Goal: Task Accomplishment & Management: Use online tool/utility

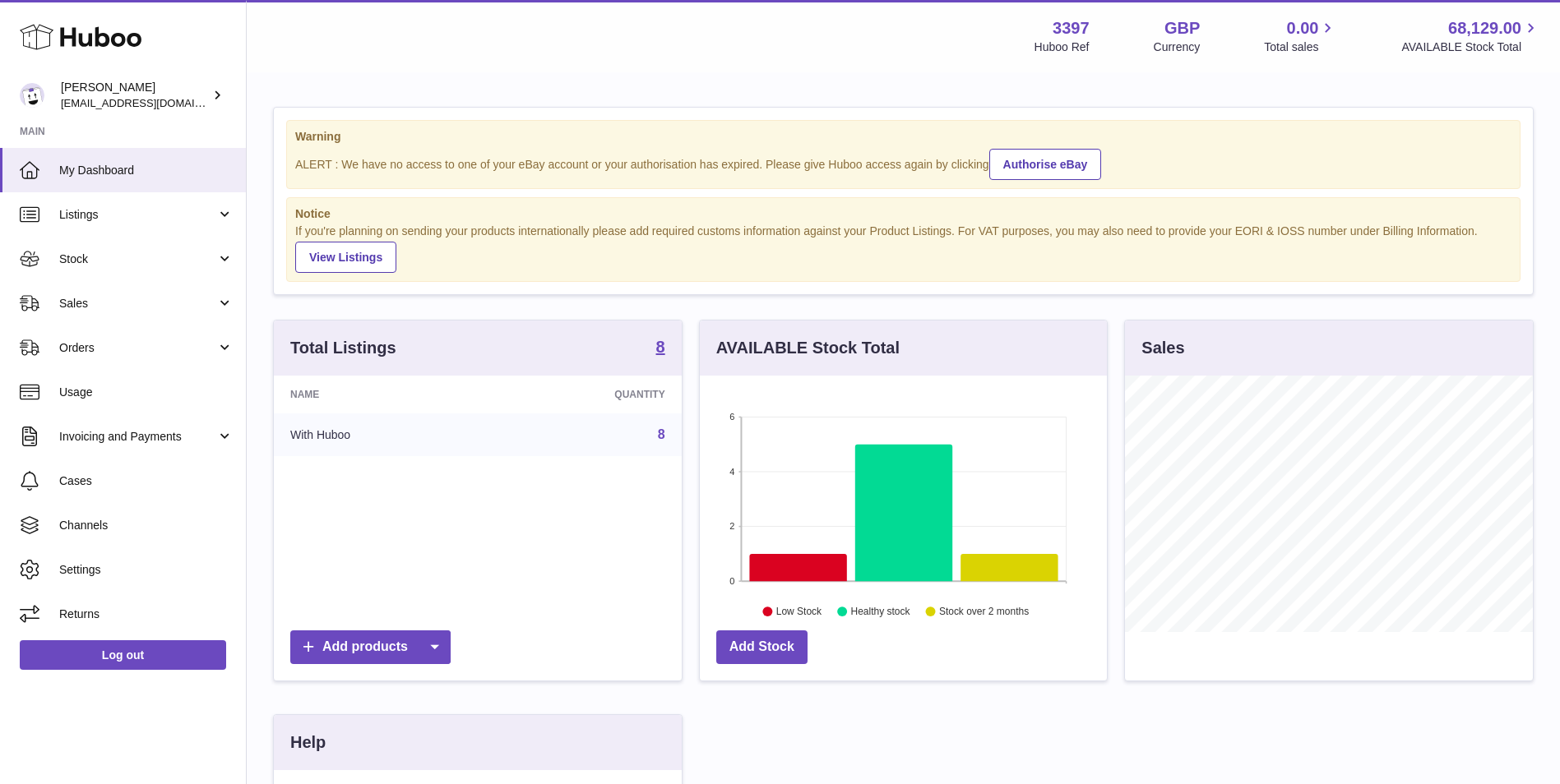
scroll to position [257, 411]
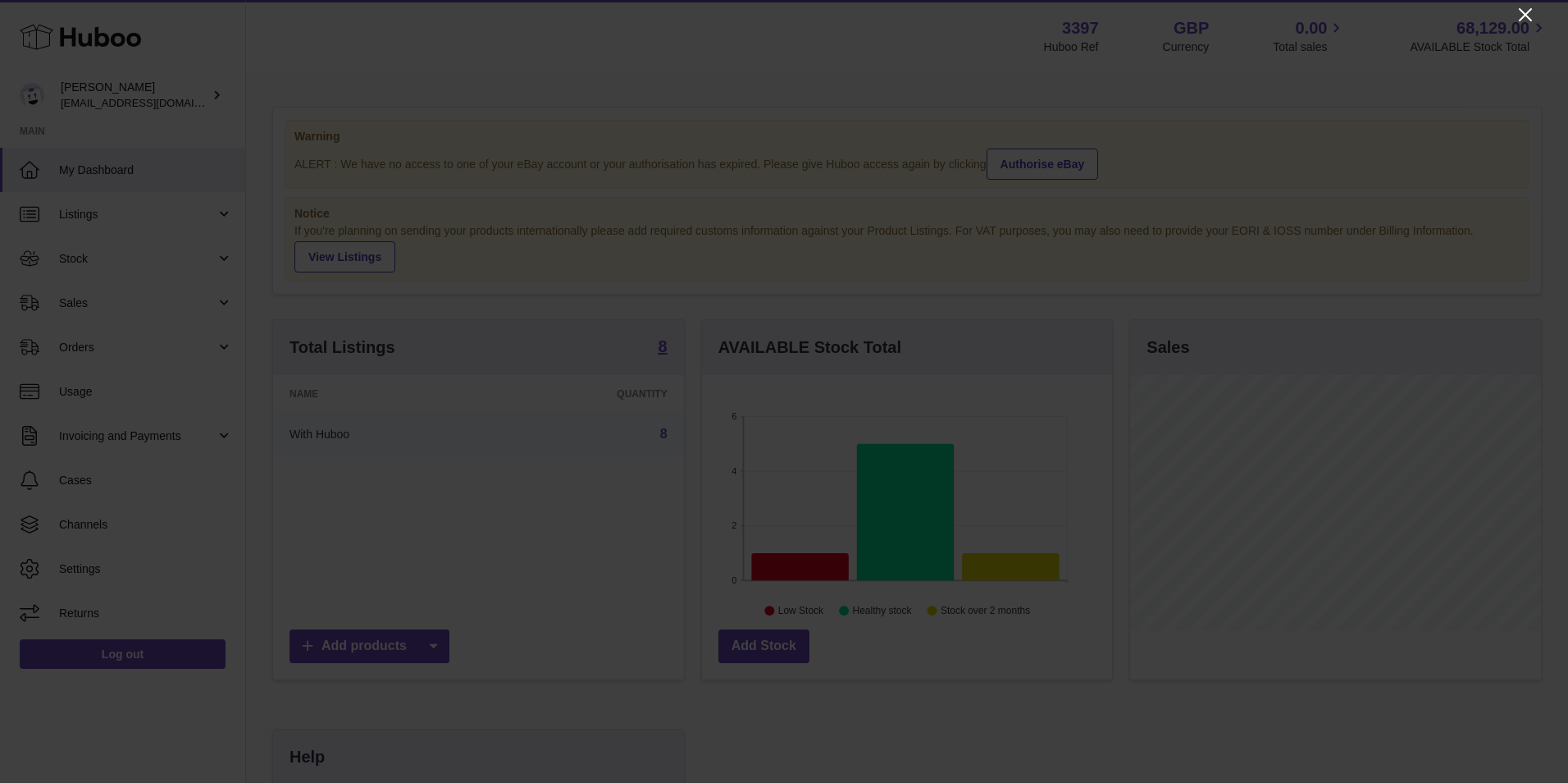
click at [1525, 16] on icon "Close" at bounding box center [1525, 14] width 13 height 13
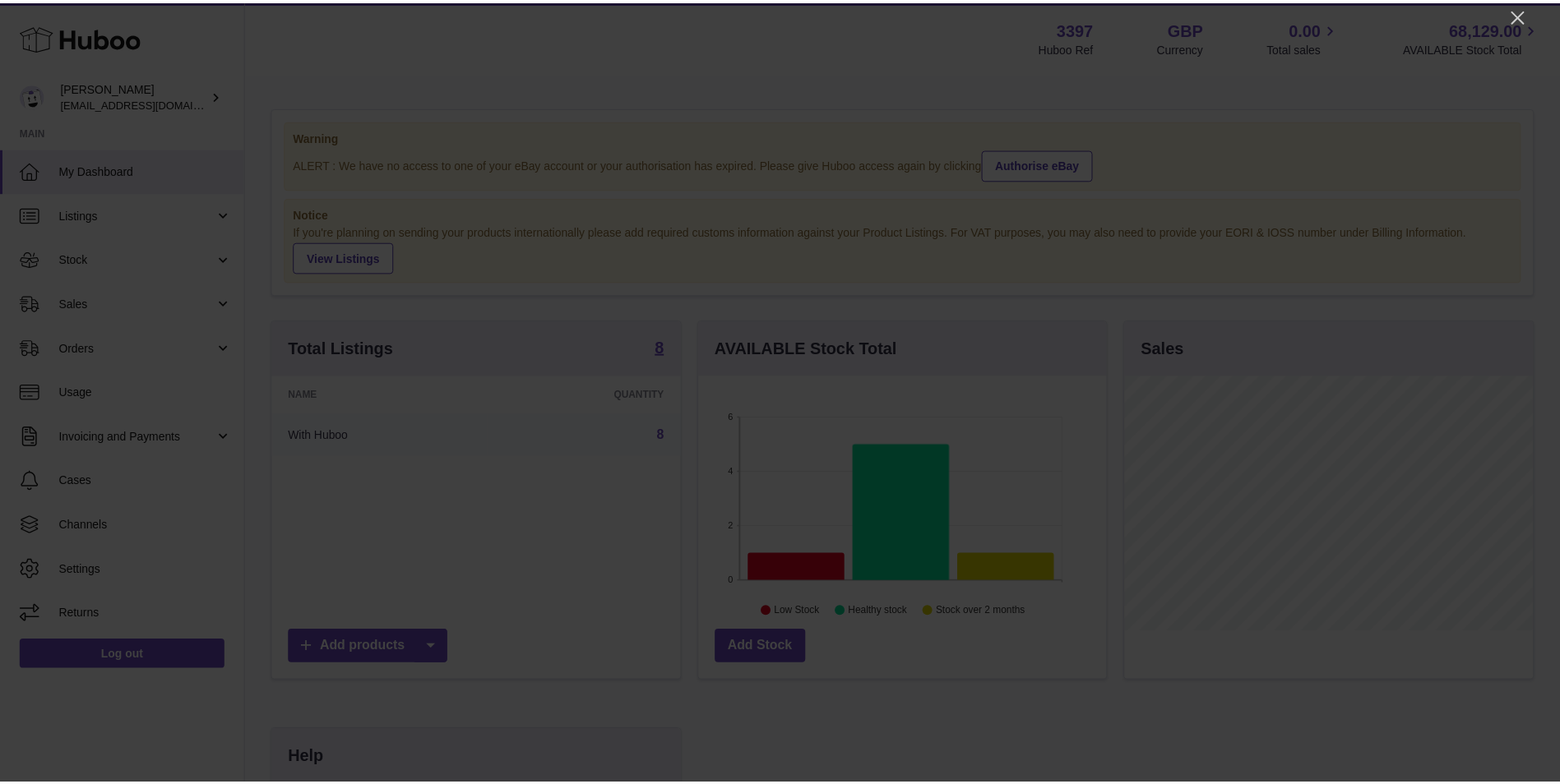
scroll to position [821513, 821777]
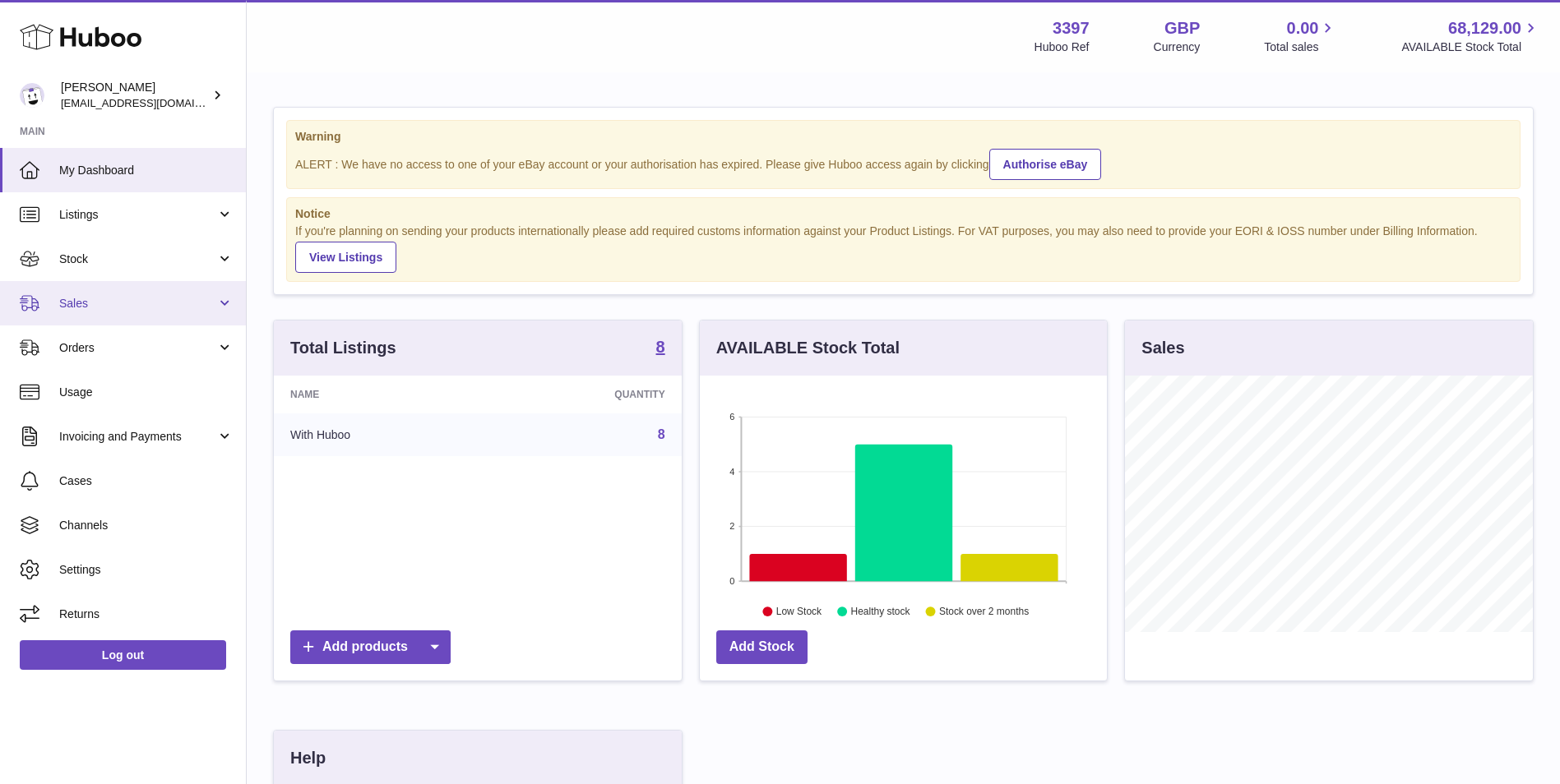
click at [86, 316] on link "Sales" at bounding box center [123, 303] width 246 height 44
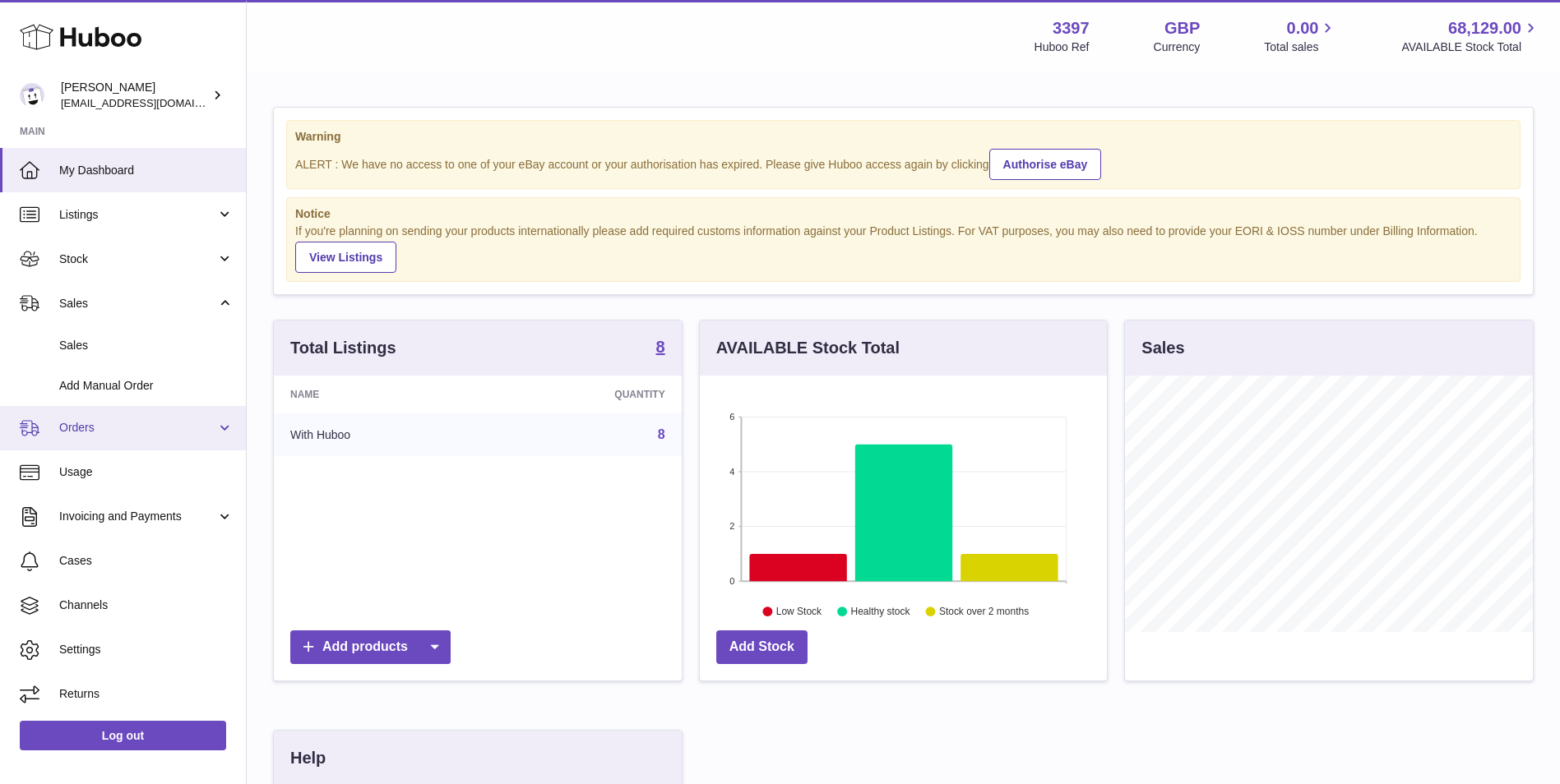
click at [85, 438] on link "Orders" at bounding box center [123, 428] width 246 height 44
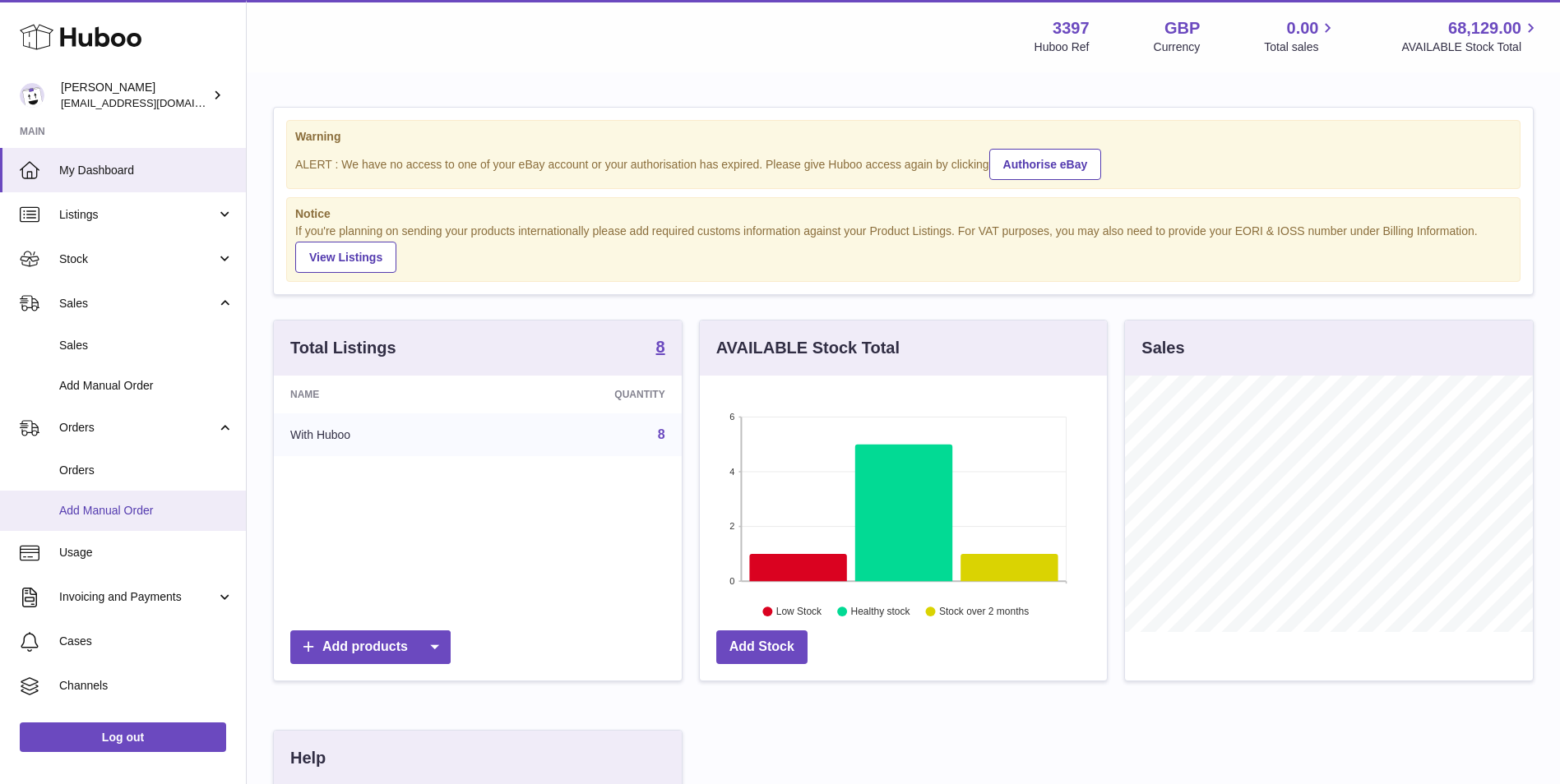
click at [85, 514] on span "Add Manual Order" at bounding box center [147, 511] width 174 height 16
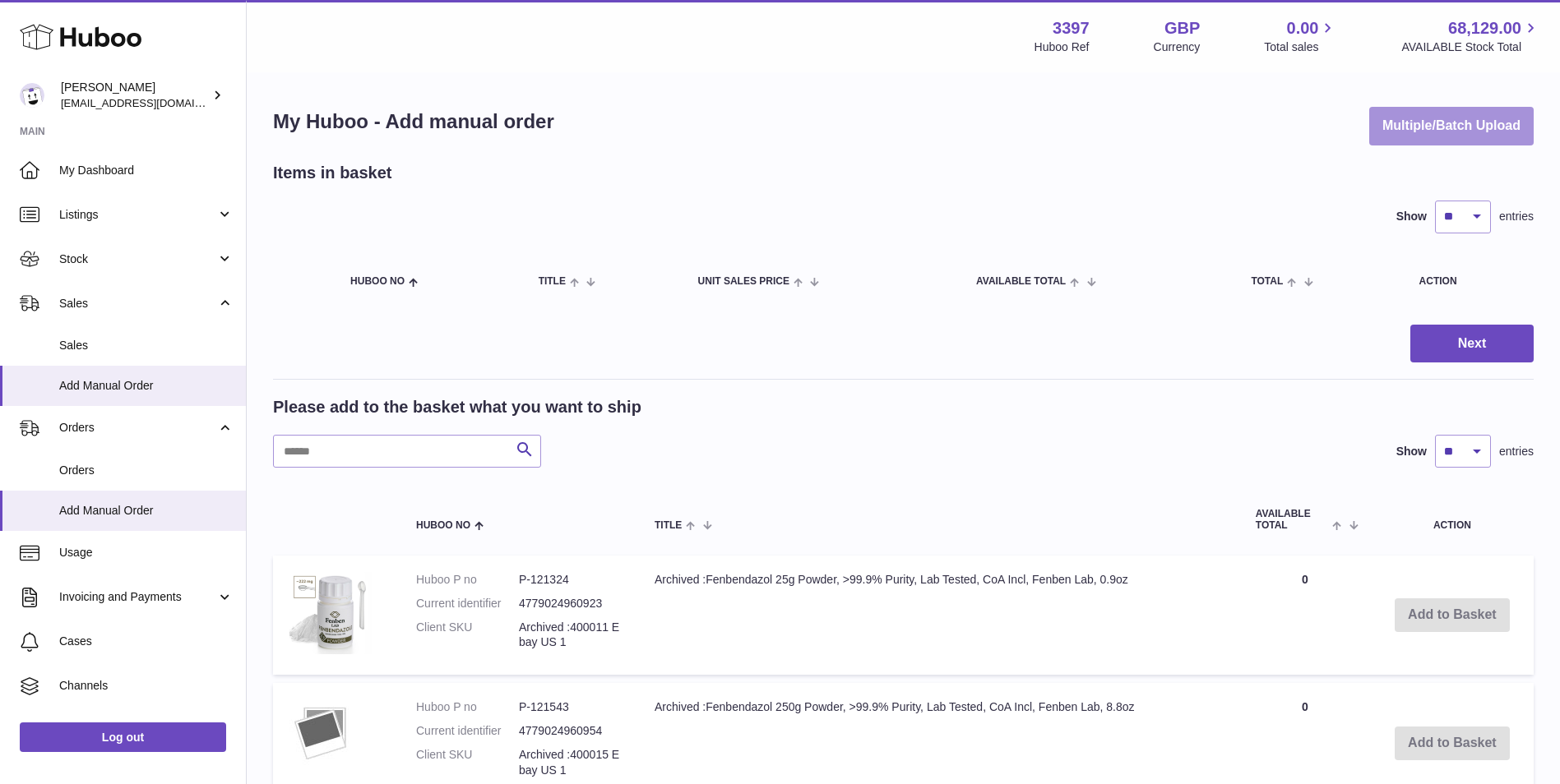
click at [1394, 132] on button "Multiple/Batch Upload" at bounding box center [1451, 126] width 164 height 39
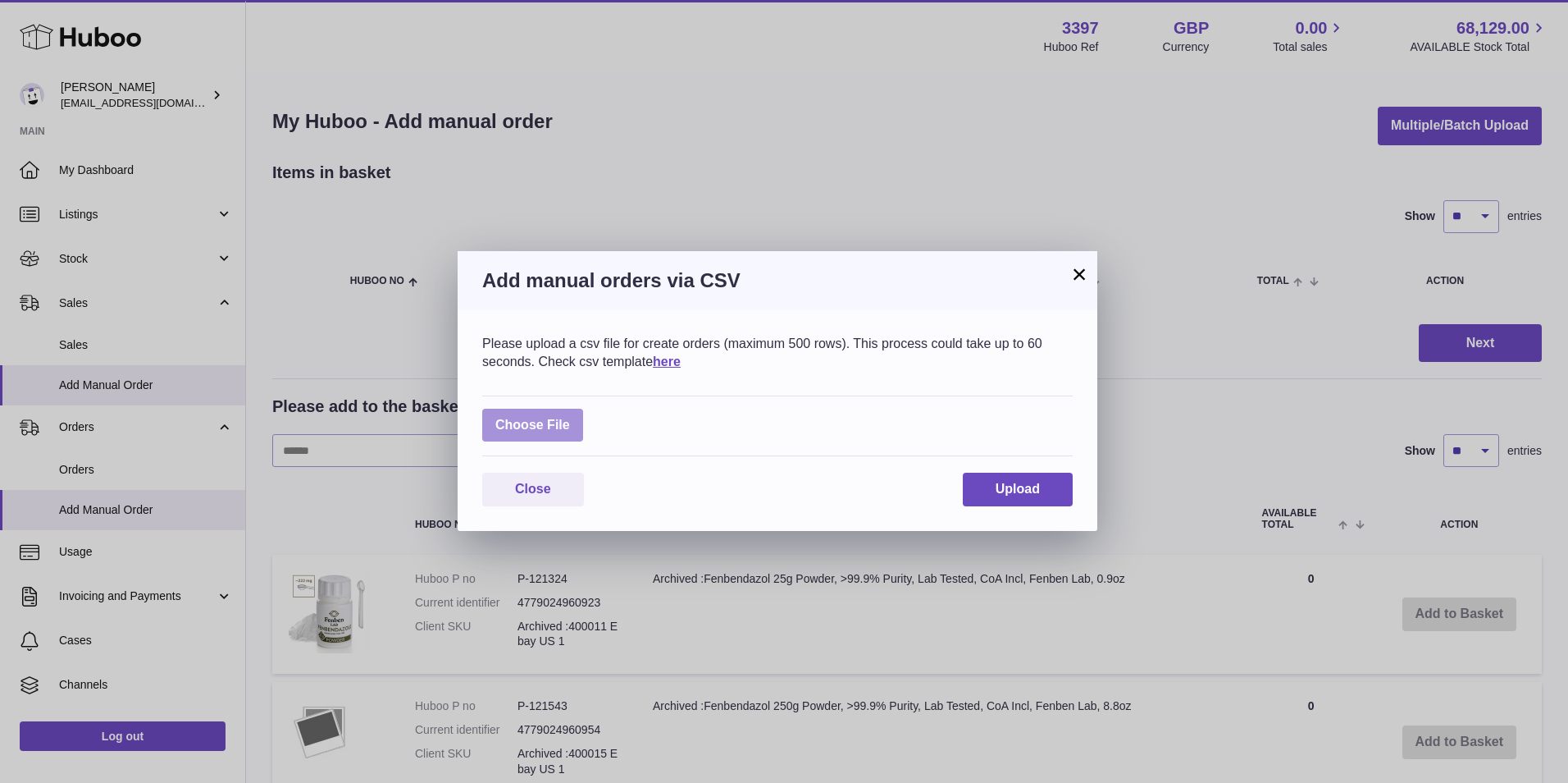
click at [521, 432] on label at bounding box center [533, 425] width 101 height 34
click at [570, 417] on input "file" at bounding box center [570, 417] width 1 height 1
type input "**********"
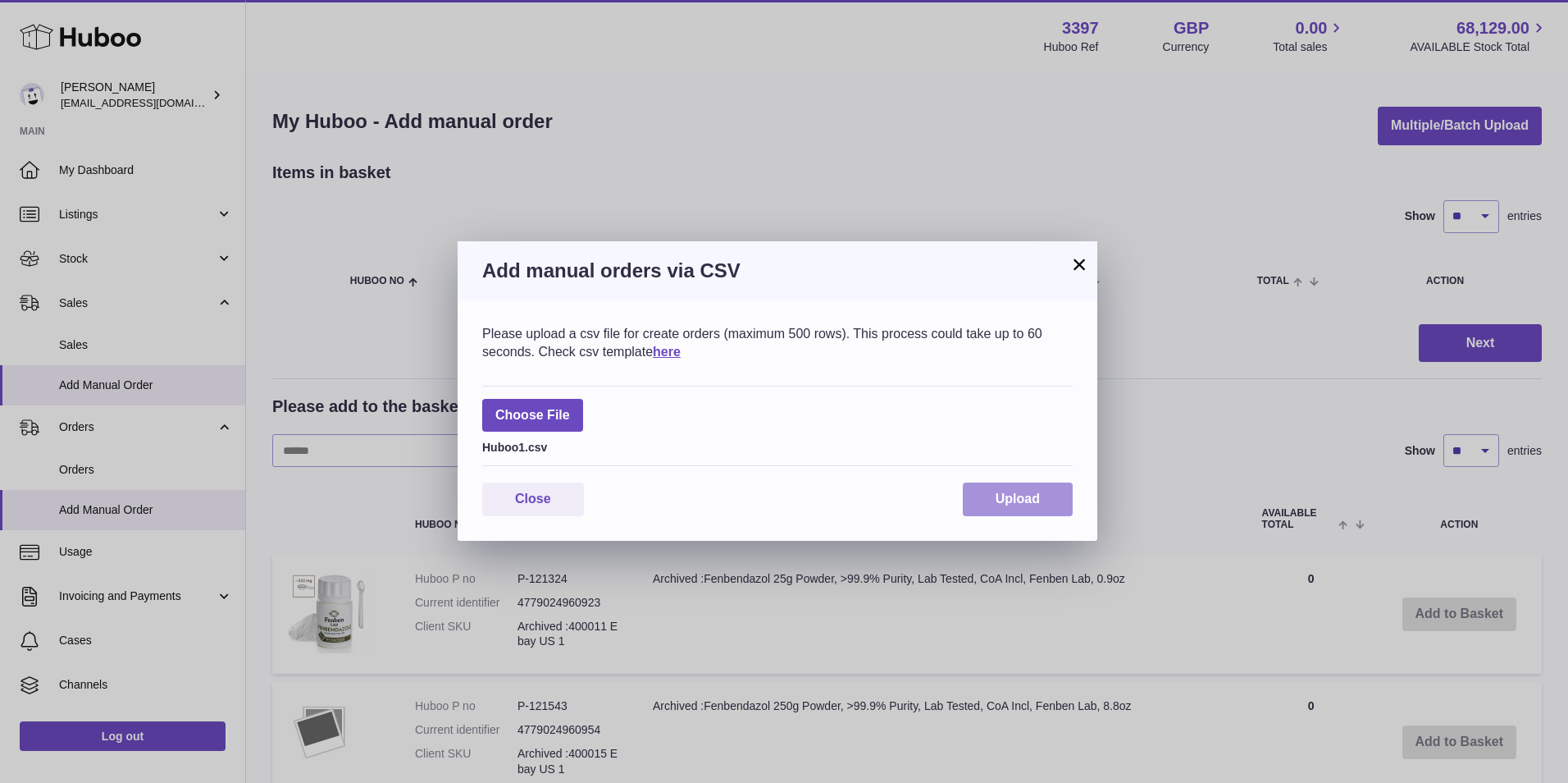
click at [996, 488] on button "Upload" at bounding box center [1017, 499] width 110 height 34
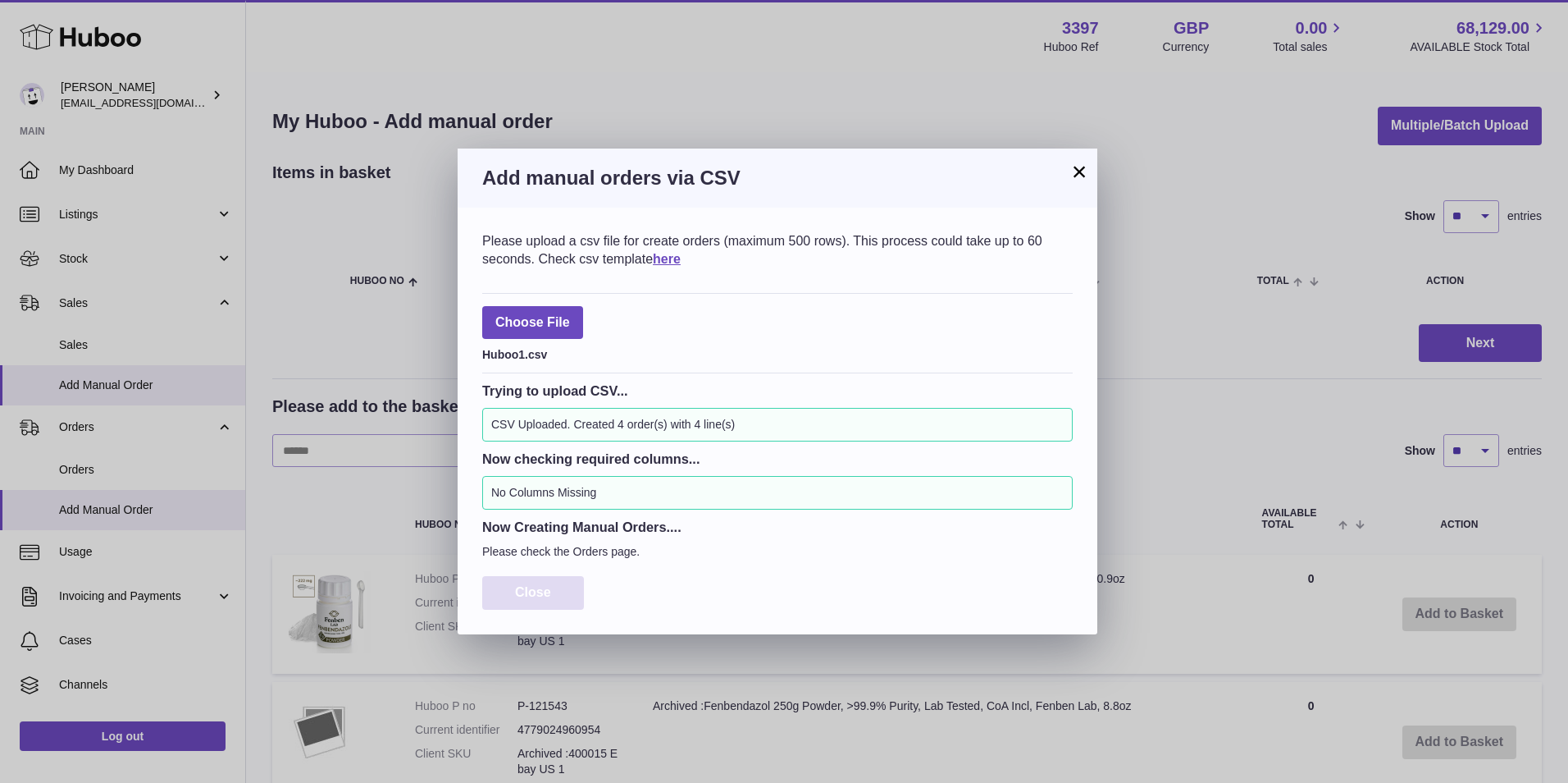
click at [546, 581] on button "Close" at bounding box center [533, 593] width 101 height 34
